Goal: Understand process/instructions: Learn how to perform a task or action

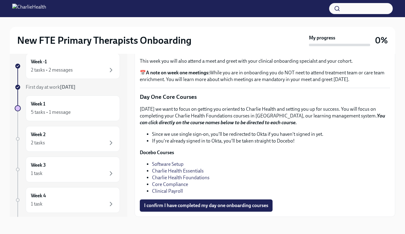
scroll to position [10, 0]
click at [161, 153] on strong "Docebo Courses" at bounding box center [157, 153] width 34 height 6
click at [162, 167] on link "Software Setup" at bounding box center [168, 164] width 32 height 6
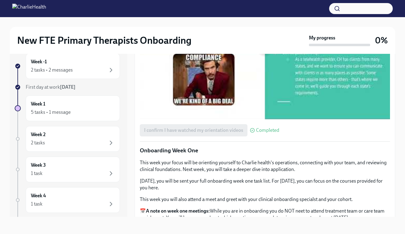
scroll to position [560, 0]
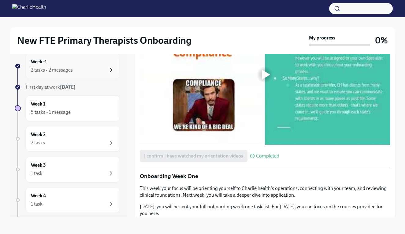
click at [109, 72] on icon "button" at bounding box center [110, 69] width 7 height 7
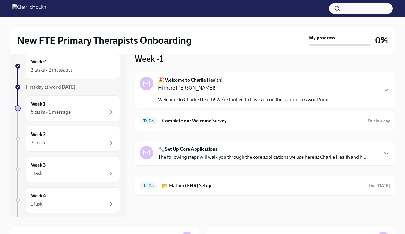
scroll to position [1, 0]
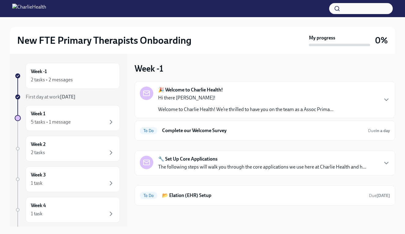
click at [206, 108] on p "Welcome to Charlie Health! We’re thrilled to have you on the team as a Assoc Pr…" at bounding box center [245, 109] width 175 height 7
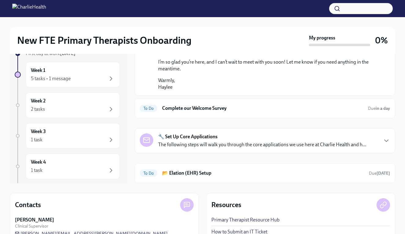
scroll to position [48, 0]
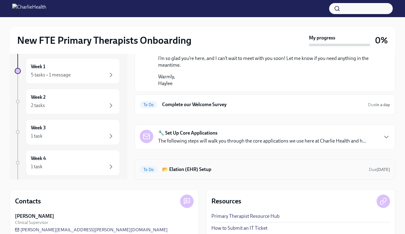
click at [279, 165] on div "To Do 📂 Elation (EHR) Setup Due [DATE]" at bounding box center [265, 170] width 250 height 10
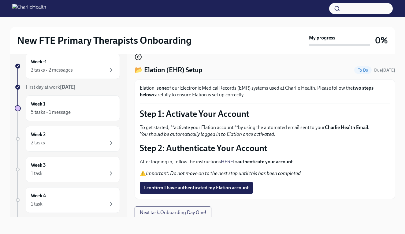
click at [140, 58] on icon "button" at bounding box center [138, 56] width 7 height 7
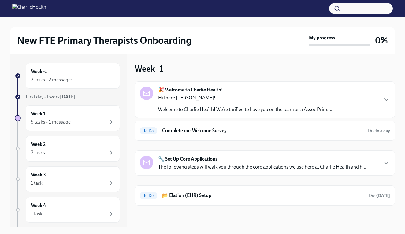
click at [163, 162] on strong "🔧 Set Up Core Applications" at bounding box center [187, 159] width 59 height 7
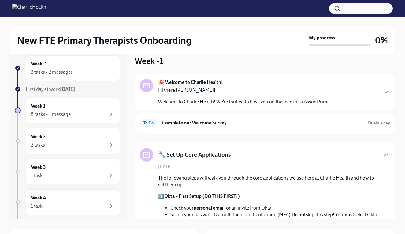
scroll to position [6, 0]
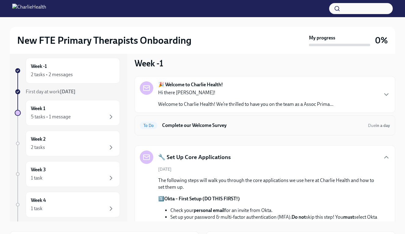
click at [253, 122] on h6 "Complete our Welcome Survey" at bounding box center [262, 125] width 201 height 7
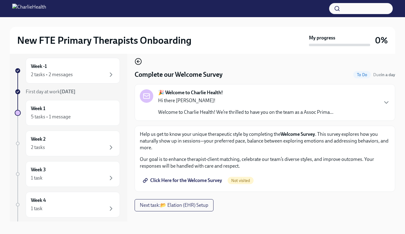
click at [137, 63] on icon "button" at bounding box center [138, 61] width 7 height 7
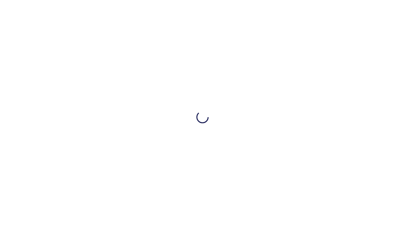
click at [212, 103] on div at bounding box center [202, 117] width 405 height 234
